Goal: Check status: Check status

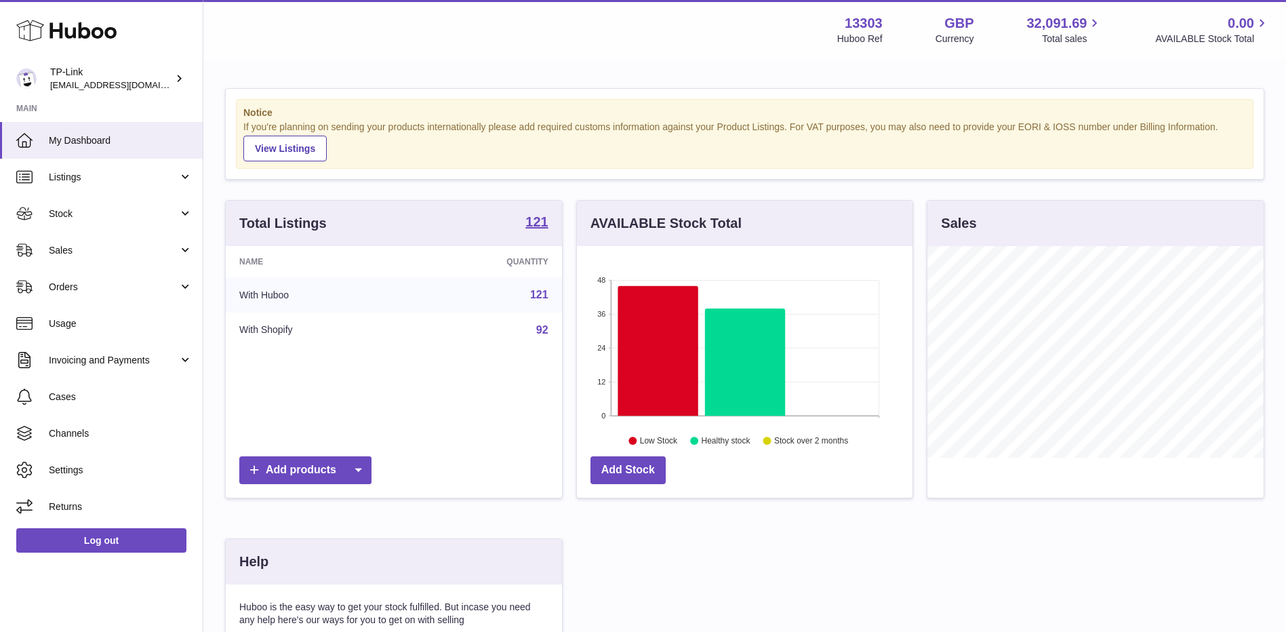
scroll to position [212, 336]
click at [94, 291] on span "Orders" at bounding box center [114, 287] width 130 height 13
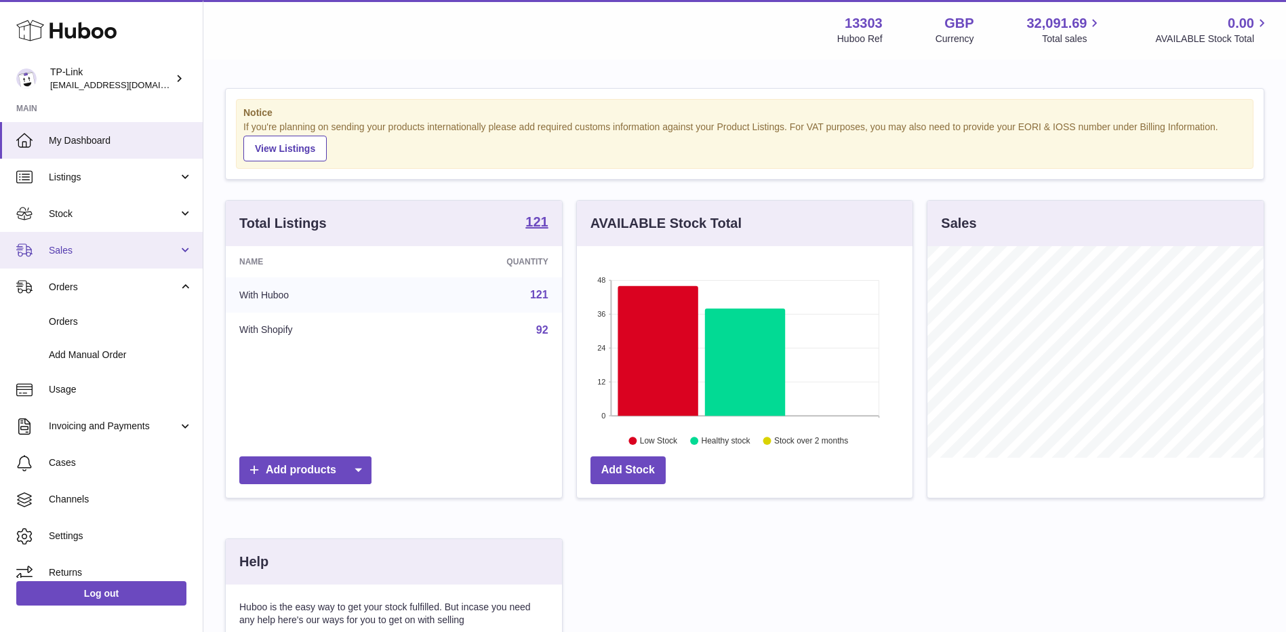
click at [85, 260] on link "Sales" at bounding box center [101, 250] width 203 height 37
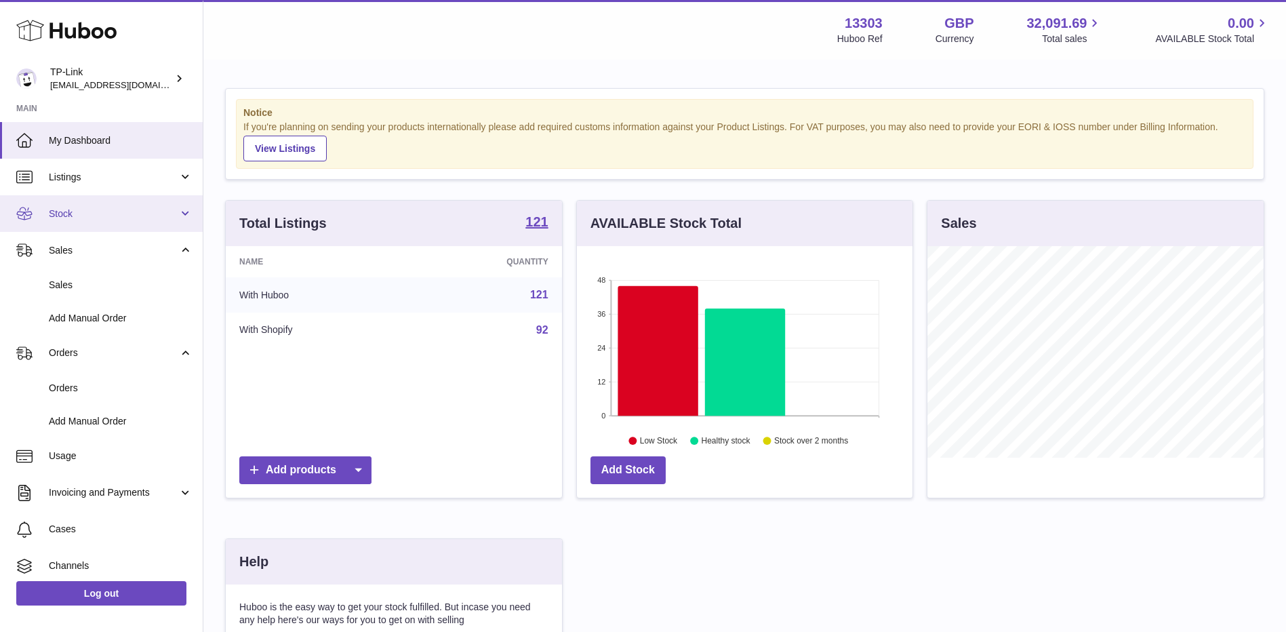
click at [92, 215] on span "Stock" at bounding box center [114, 214] width 130 height 13
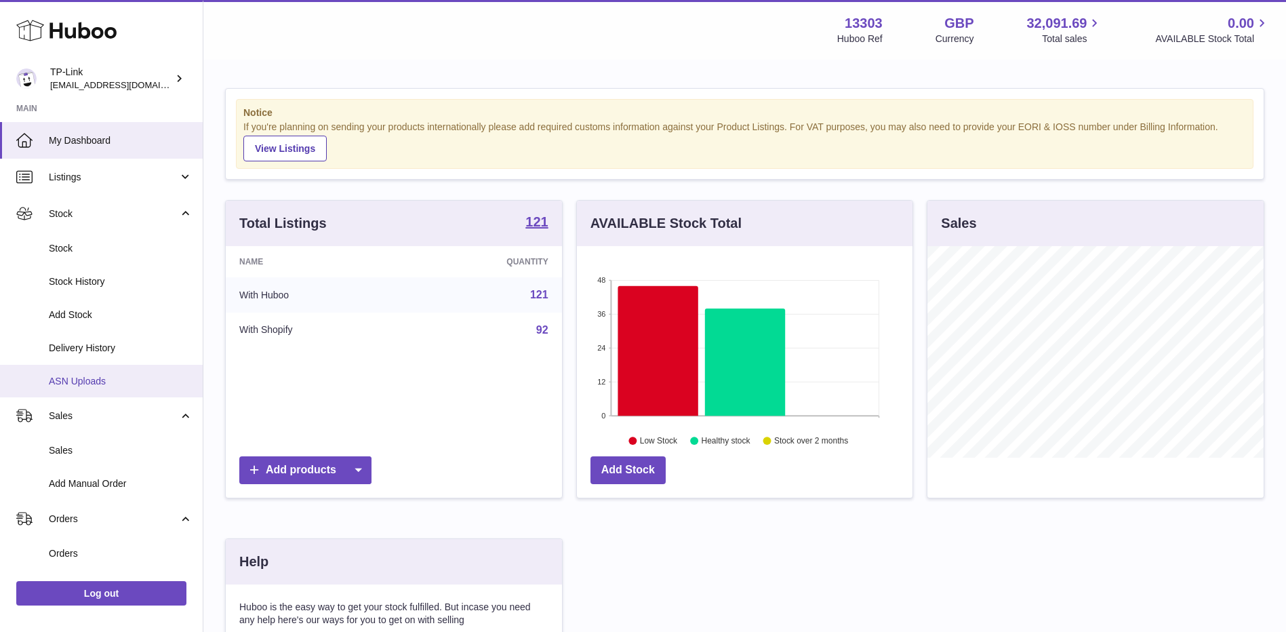
click at [92, 380] on span "ASN Uploads" at bounding box center [121, 381] width 144 height 13
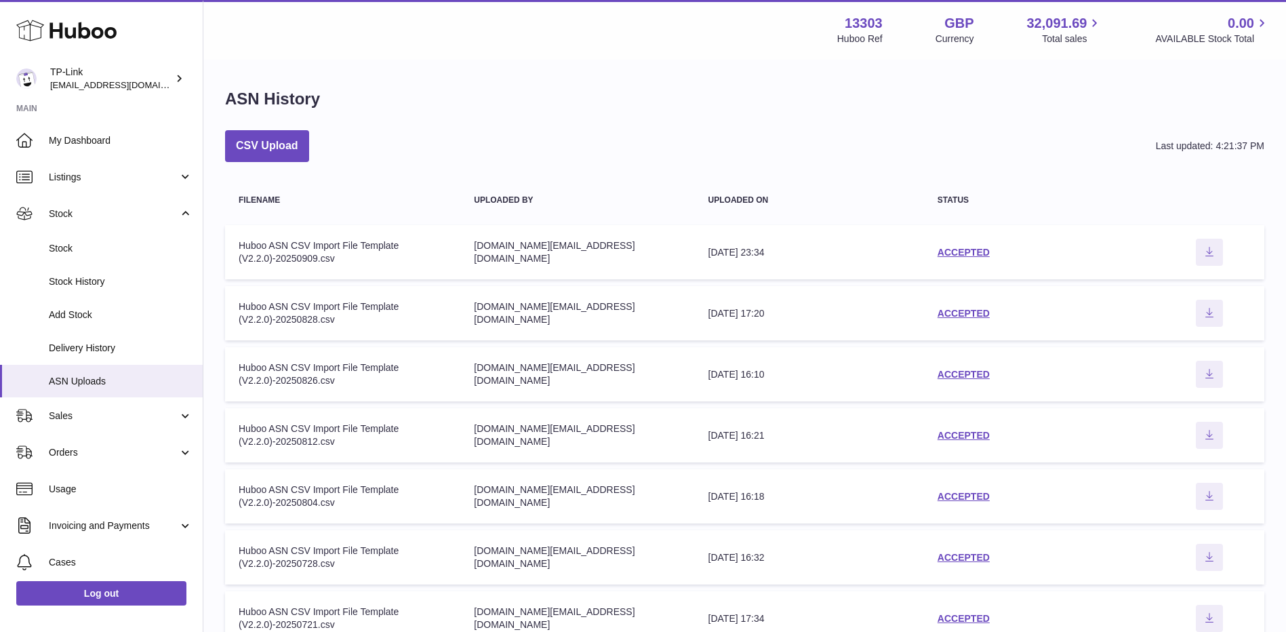
click at [1004, 135] on div "CSV Upload Last updated: 4:21:37 PM" at bounding box center [745, 146] width 1040 height 32
click at [977, 255] on link "ACCEPTED" at bounding box center [964, 252] width 52 height 11
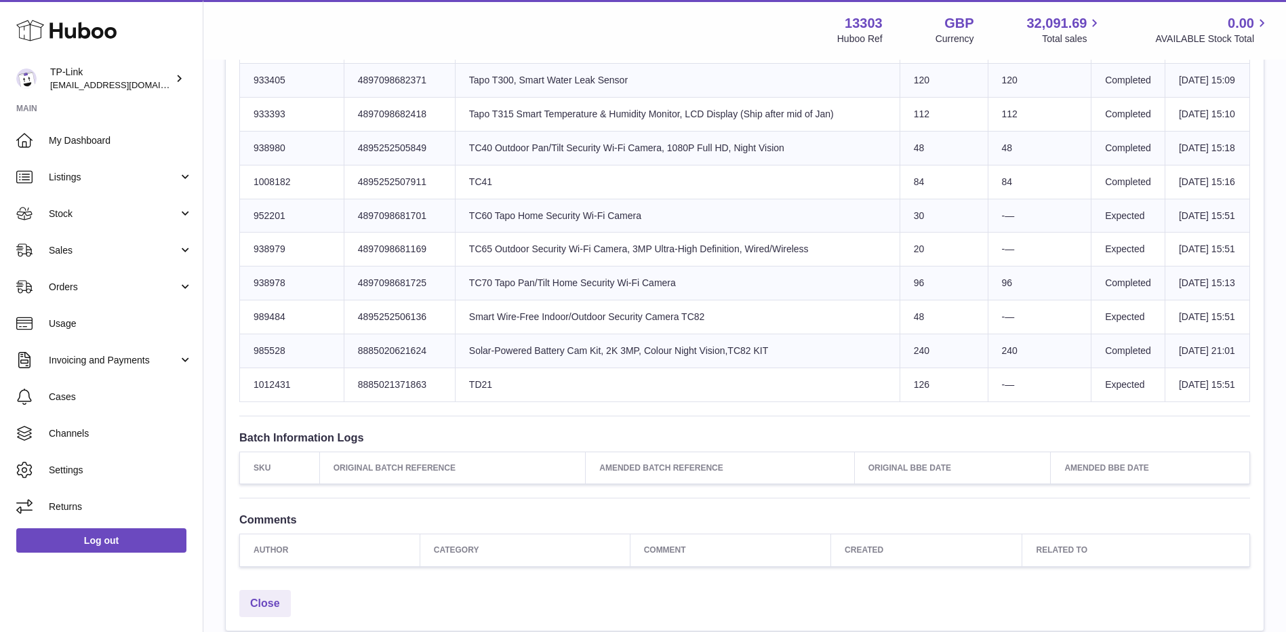
scroll to position [2151, 0]
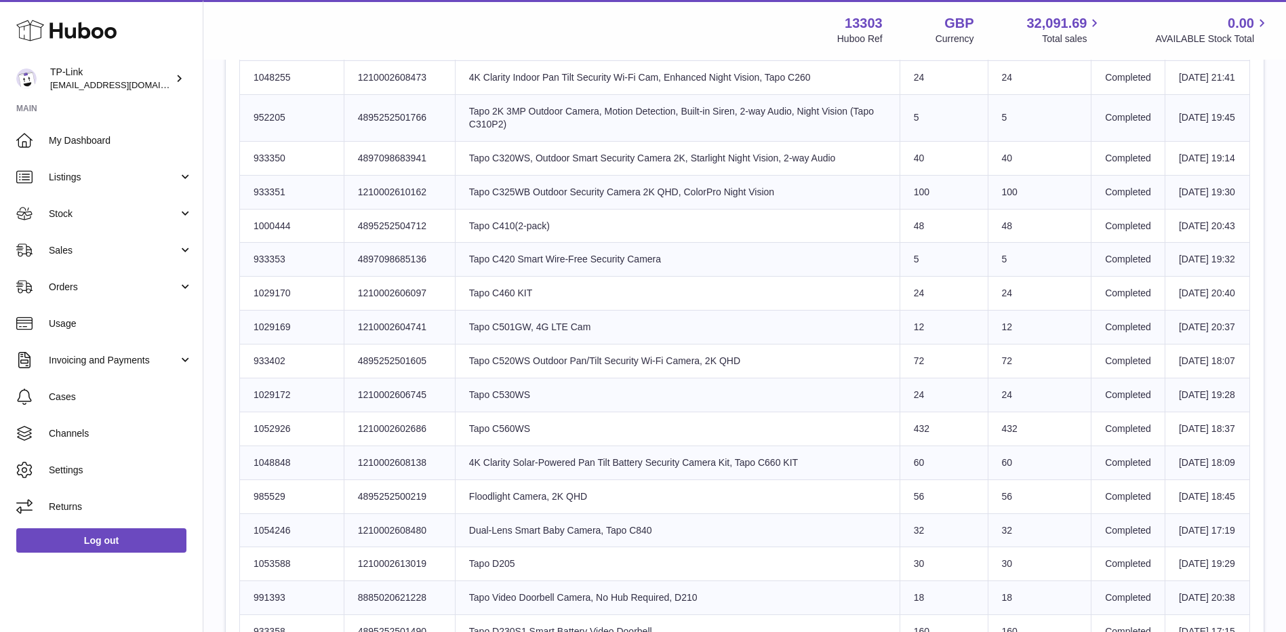
scroll to position [2397, 0]
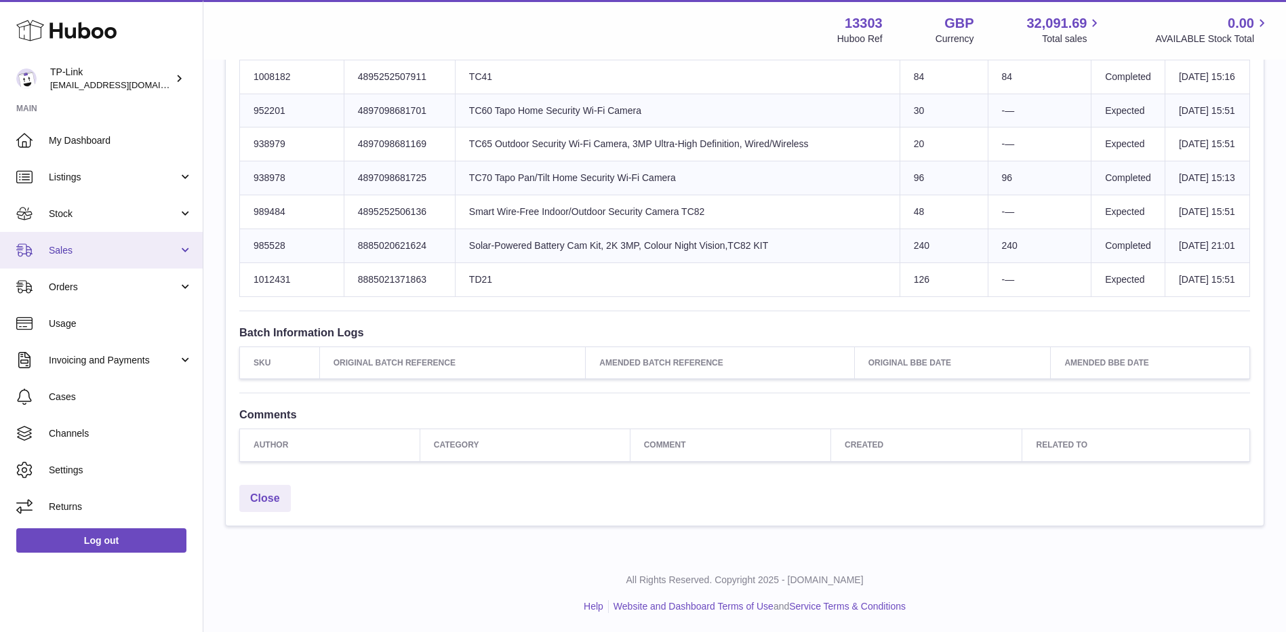
click at [58, 247] on span "Sales" at bounding box center [114, 250] width 130 height 13
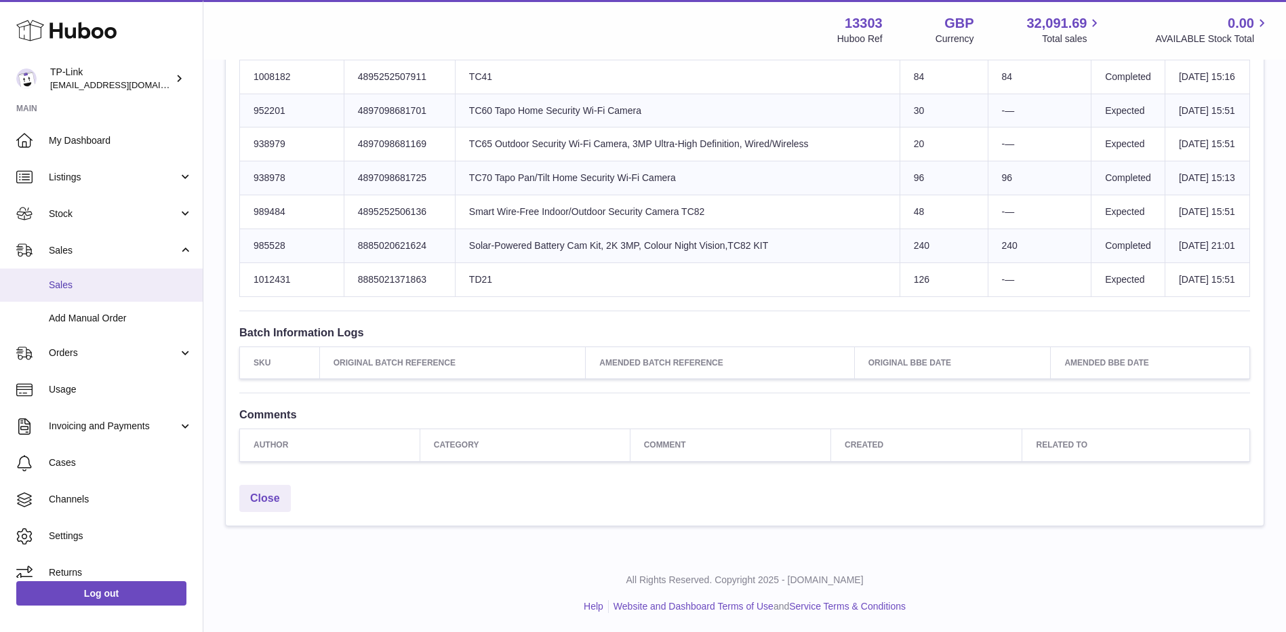
click at [62, 277] on link "Sales" at bounding box center [101, 285] width 203 height 33
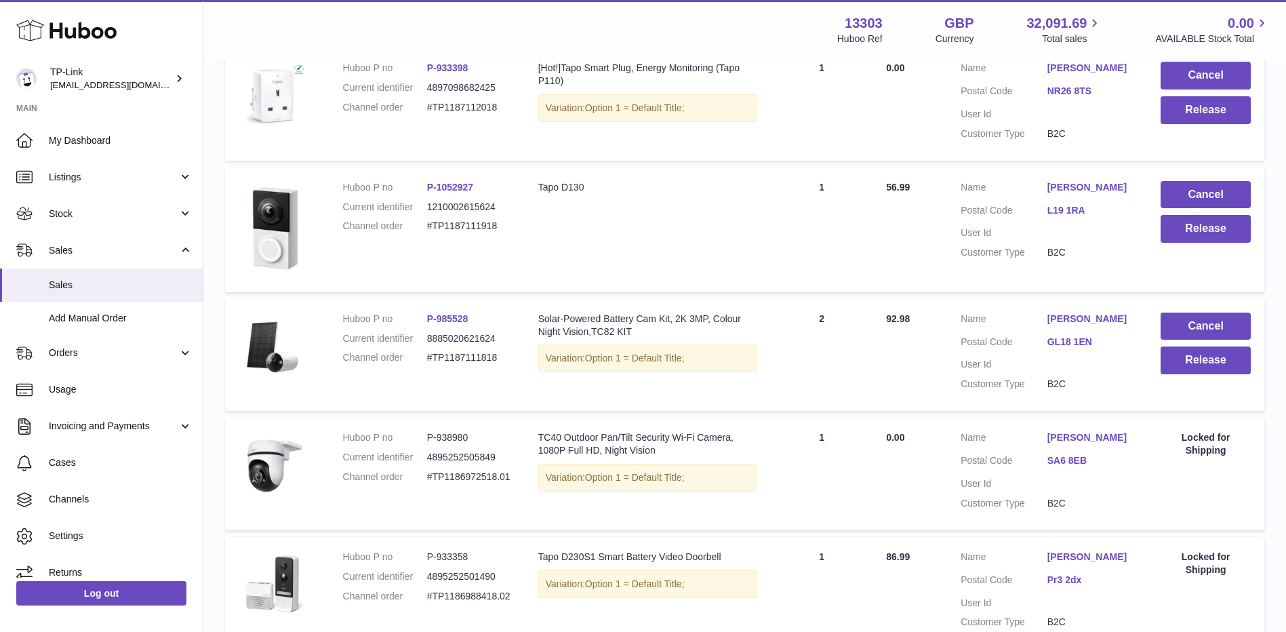
scroll to position [1067, 0]
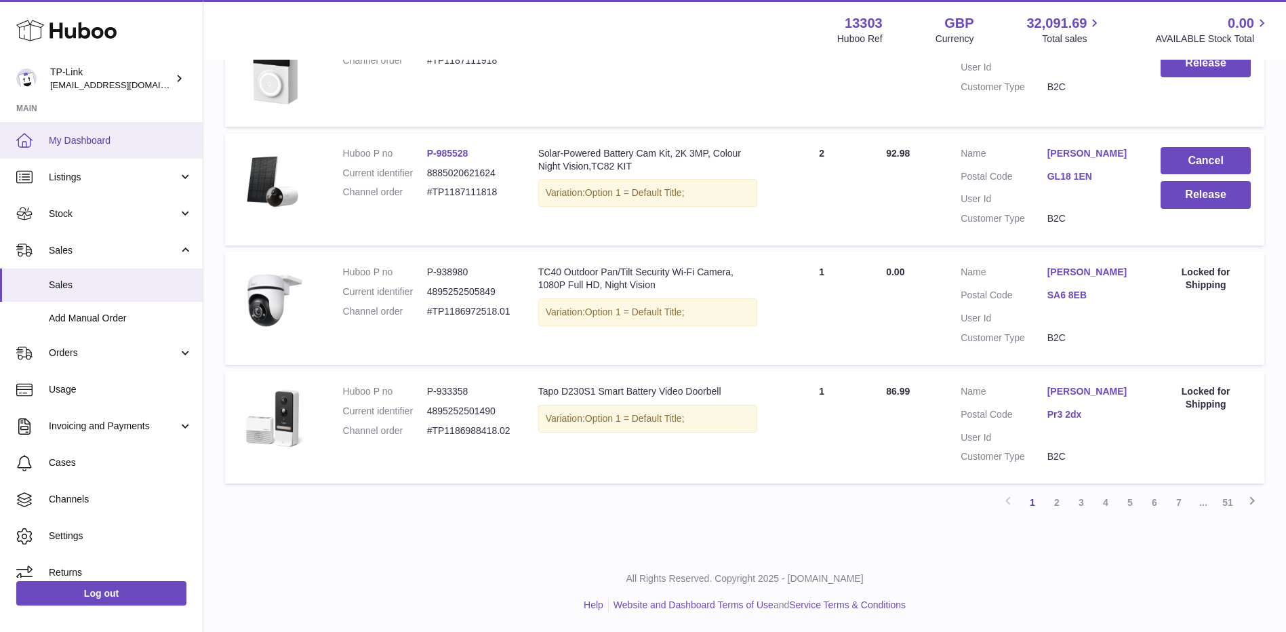
click at [125, 134] on span "My Dashboard" at bounding box center [121, 140] width 144 height 13
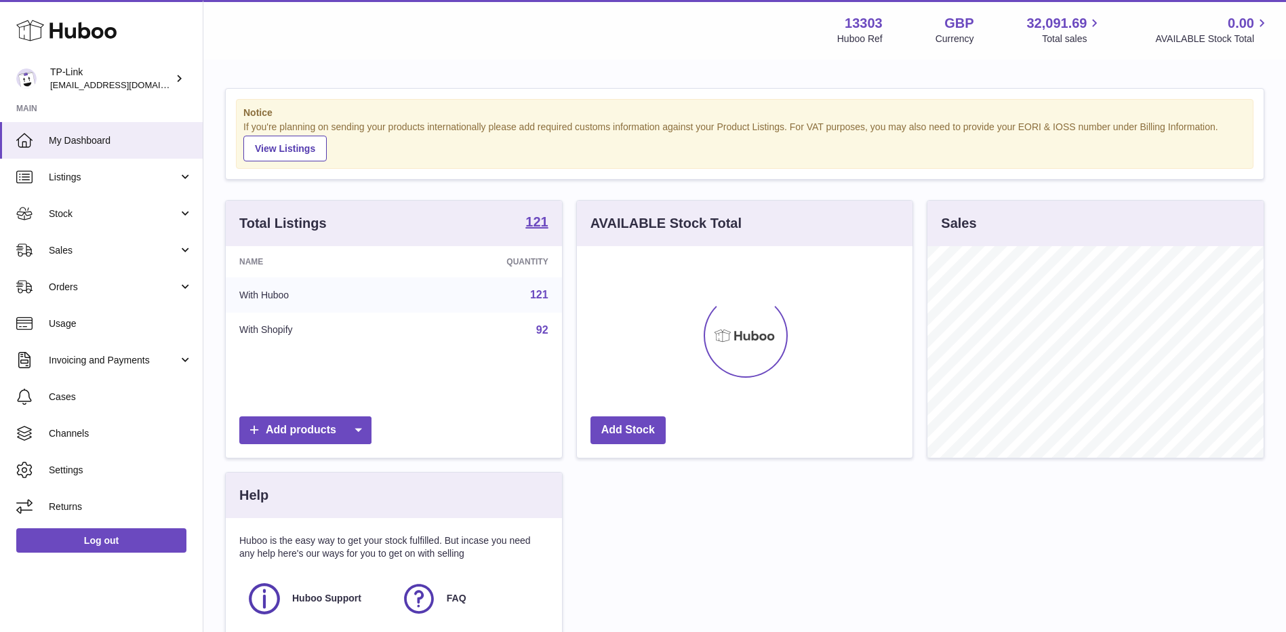
scroll to position [212, 336]
